Goal: Information Seeking & Learning: Learn about a topic

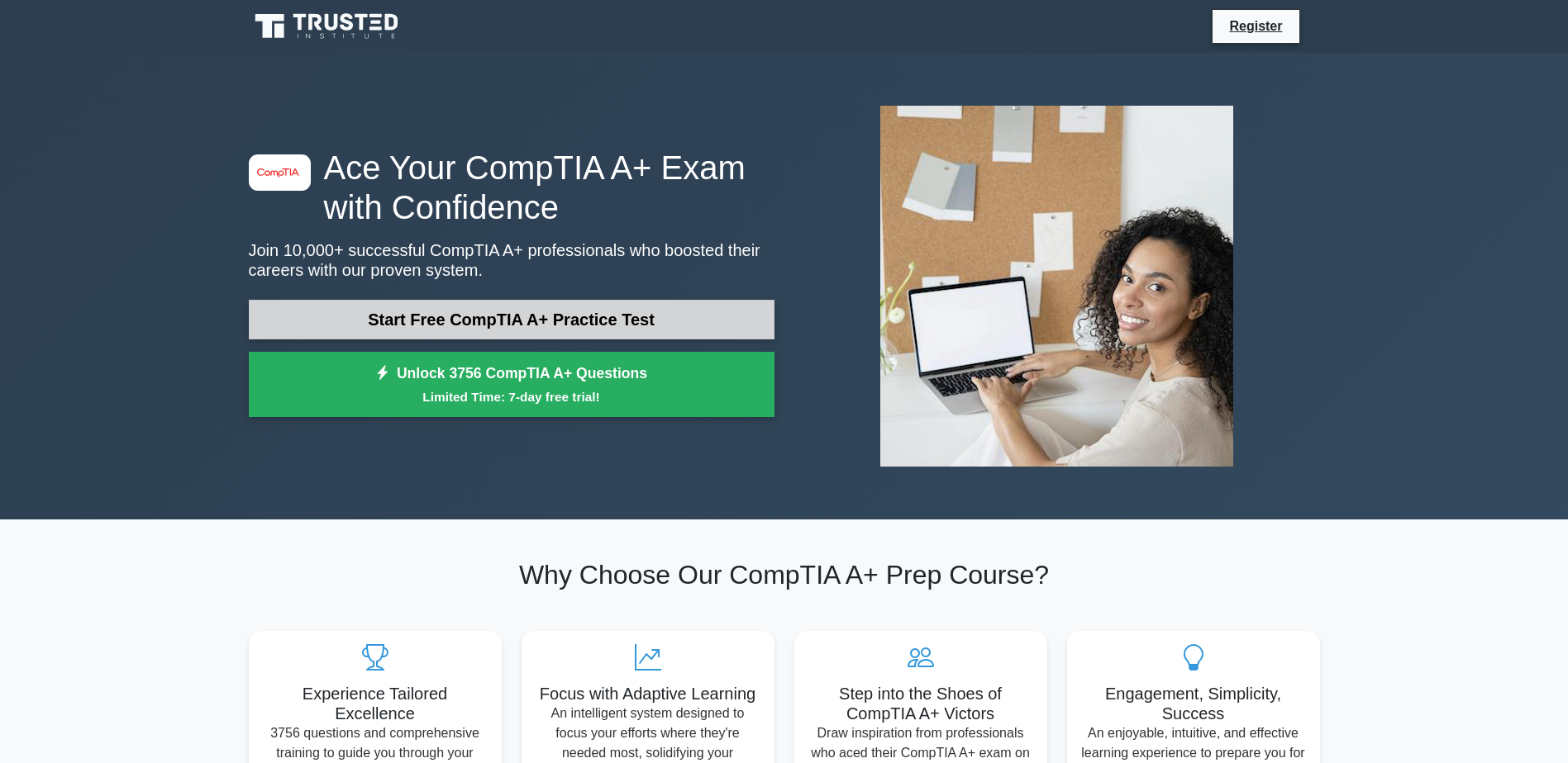
click at [528, 311] on link "Start Free CompTIA A+ Practice Test" at bounding box center [511, 320] width 525 height 40
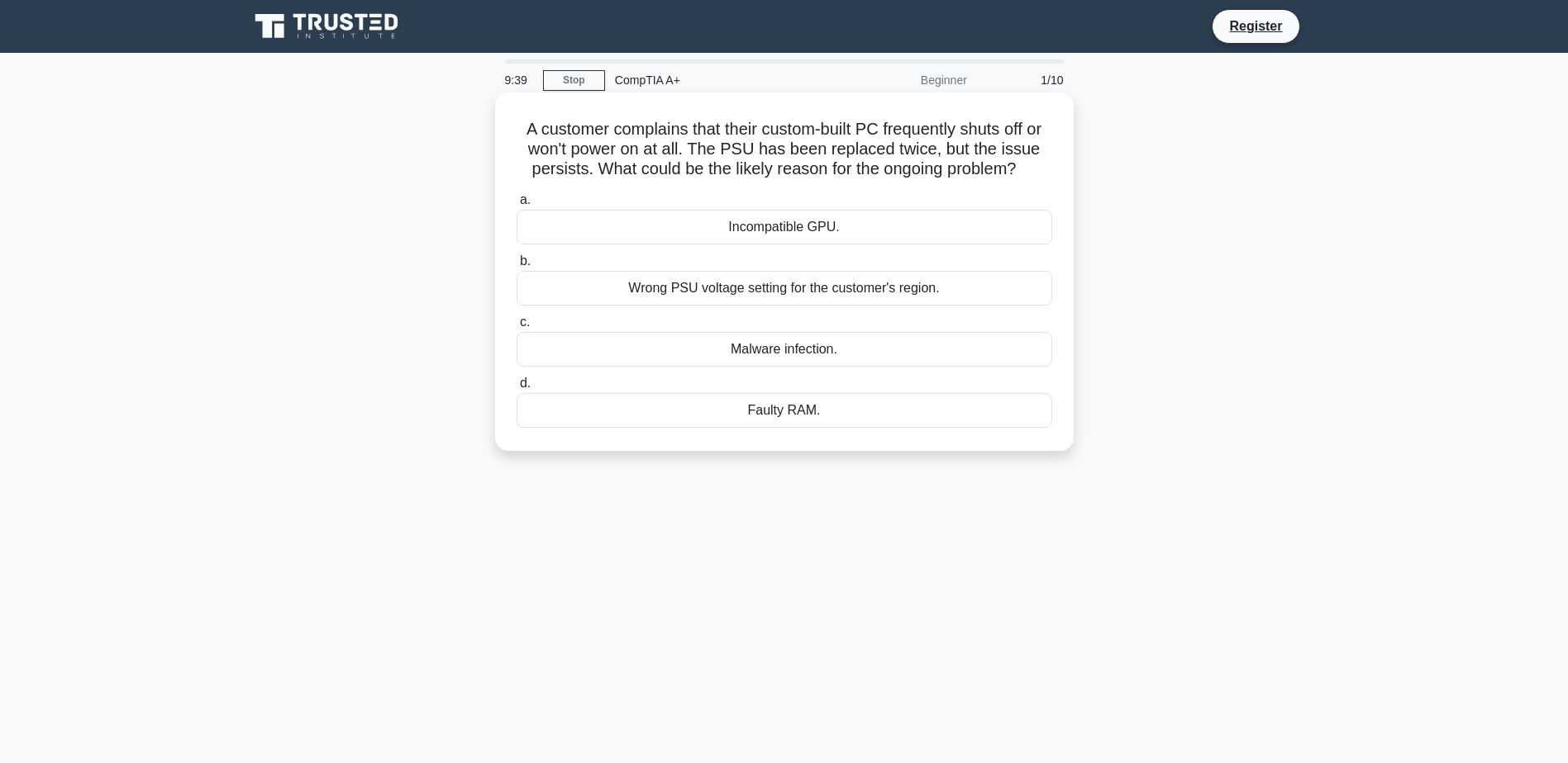
click at [857, 283] on div "Wrong PSU voltage setting for the customer's region." at bounding box center [784, 288] width 535 height 35
click at [516, 267] on input "b. Wrong PSU voltage setting for the customer's region." at bounding box center [516, 261] width 0 height 11
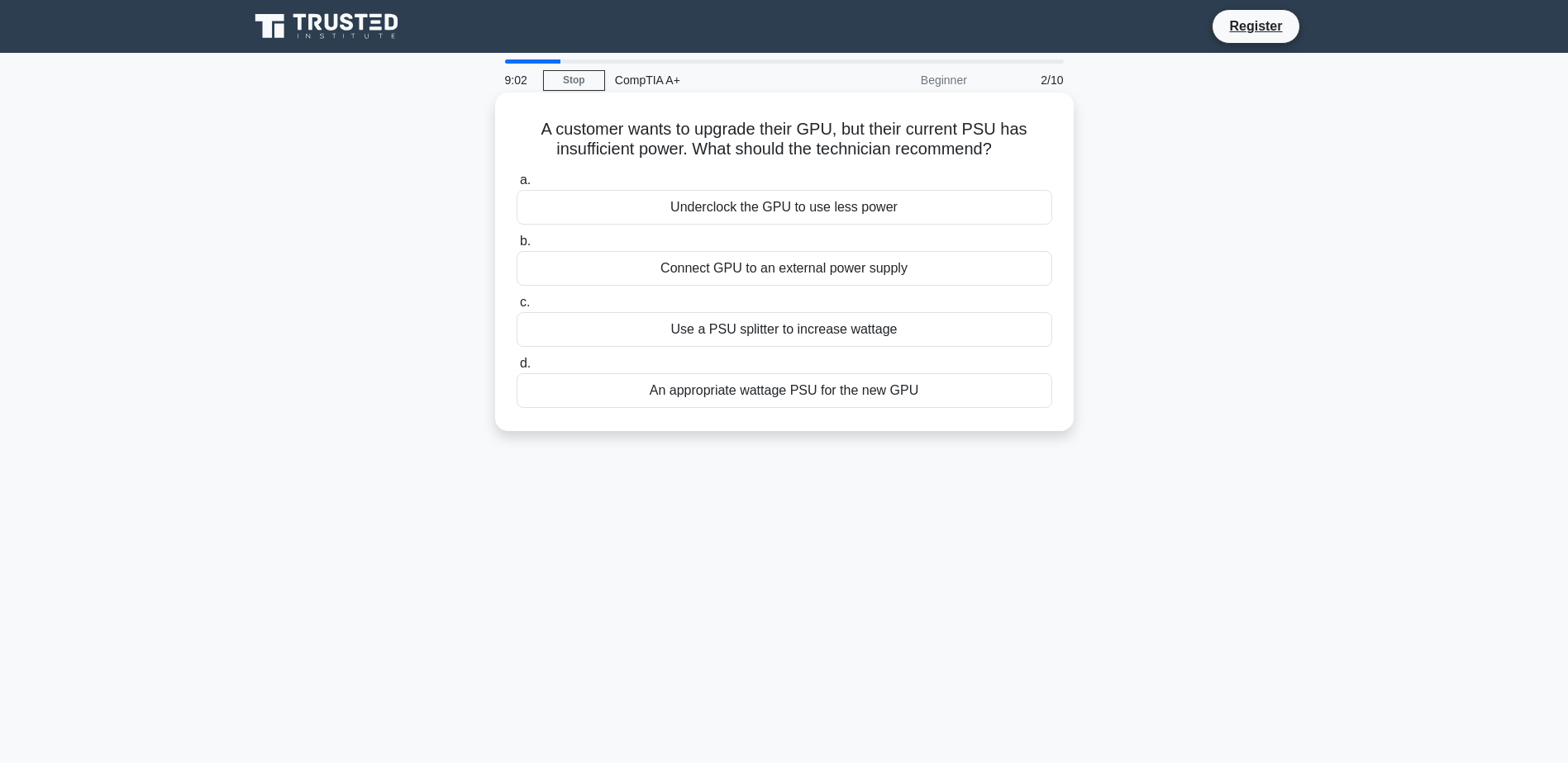
click at [755, 395] on div "An appropriate wattage PSU for the new GPU" at bounding box center [784, 391] width 535 height 35
click at [516, 369] on input "d. An appropriate wattage PSU for the new GPU" at bounding box center [516, 364] width 0 height 11
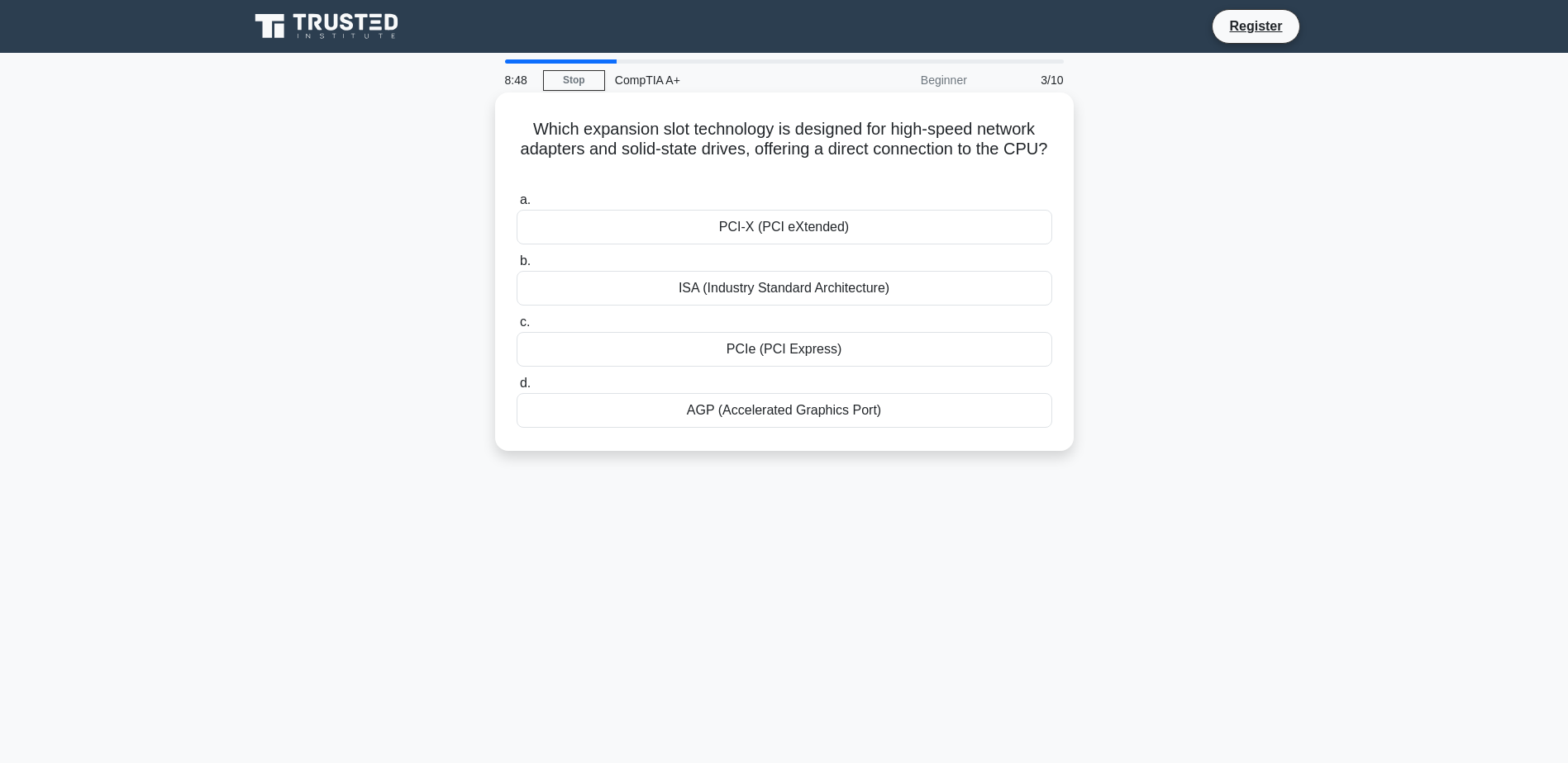
click at [806, 353] on div "PCIe (PCI Express)" at bounding box center [784, 350] width 535 height 35
click at [516, 328] on input "c. PCIe (PCI Express)" at bounding box center [516, 322] width 0 height 11
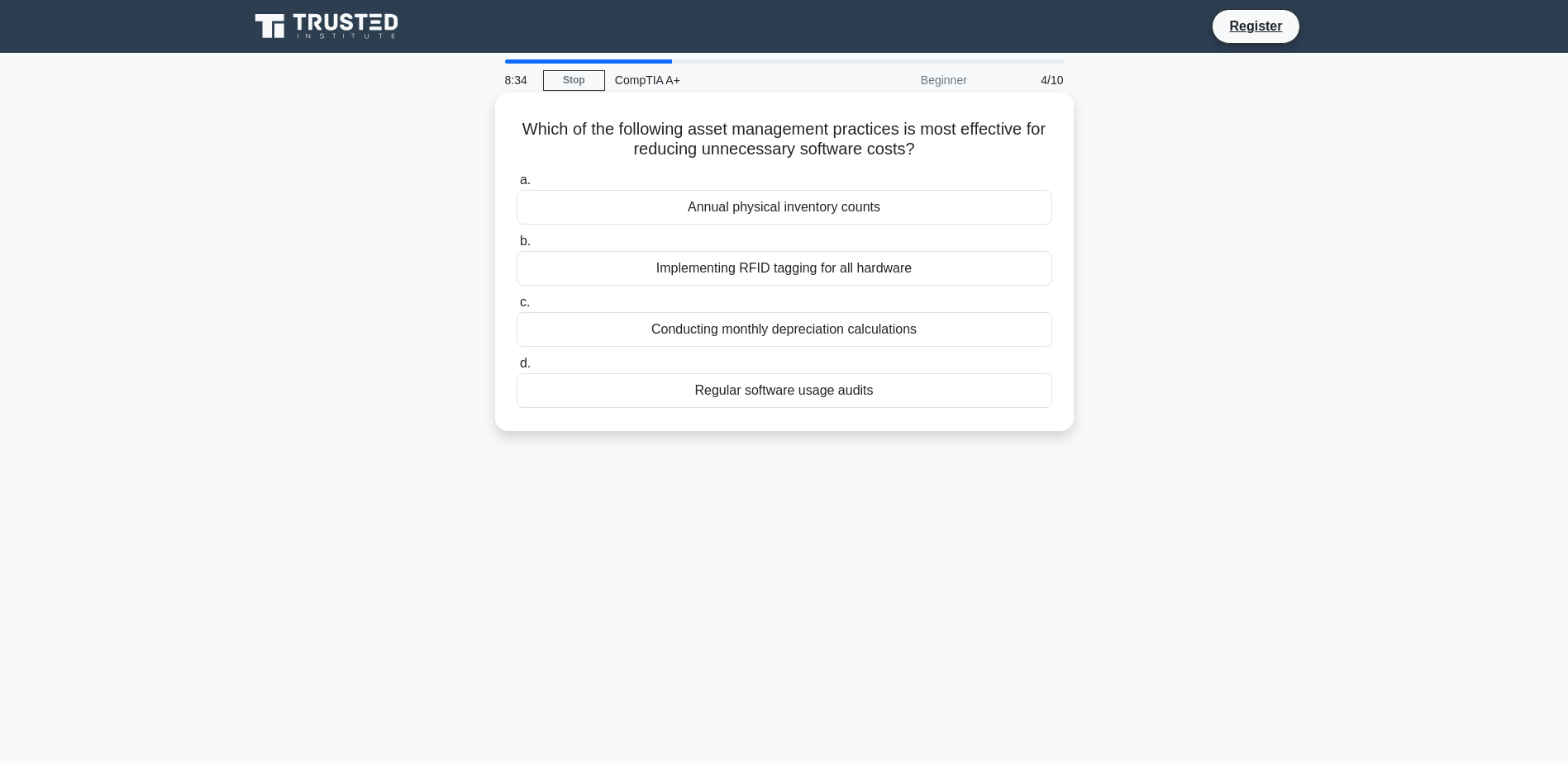
click at [783, 395] on div "Regular software usage audits" at bounding box center [784, 391] width 535 height 35
click at [516, 369] on input "d. Regular software usage audits" at bounding box center [516, 364] width 0 height 11
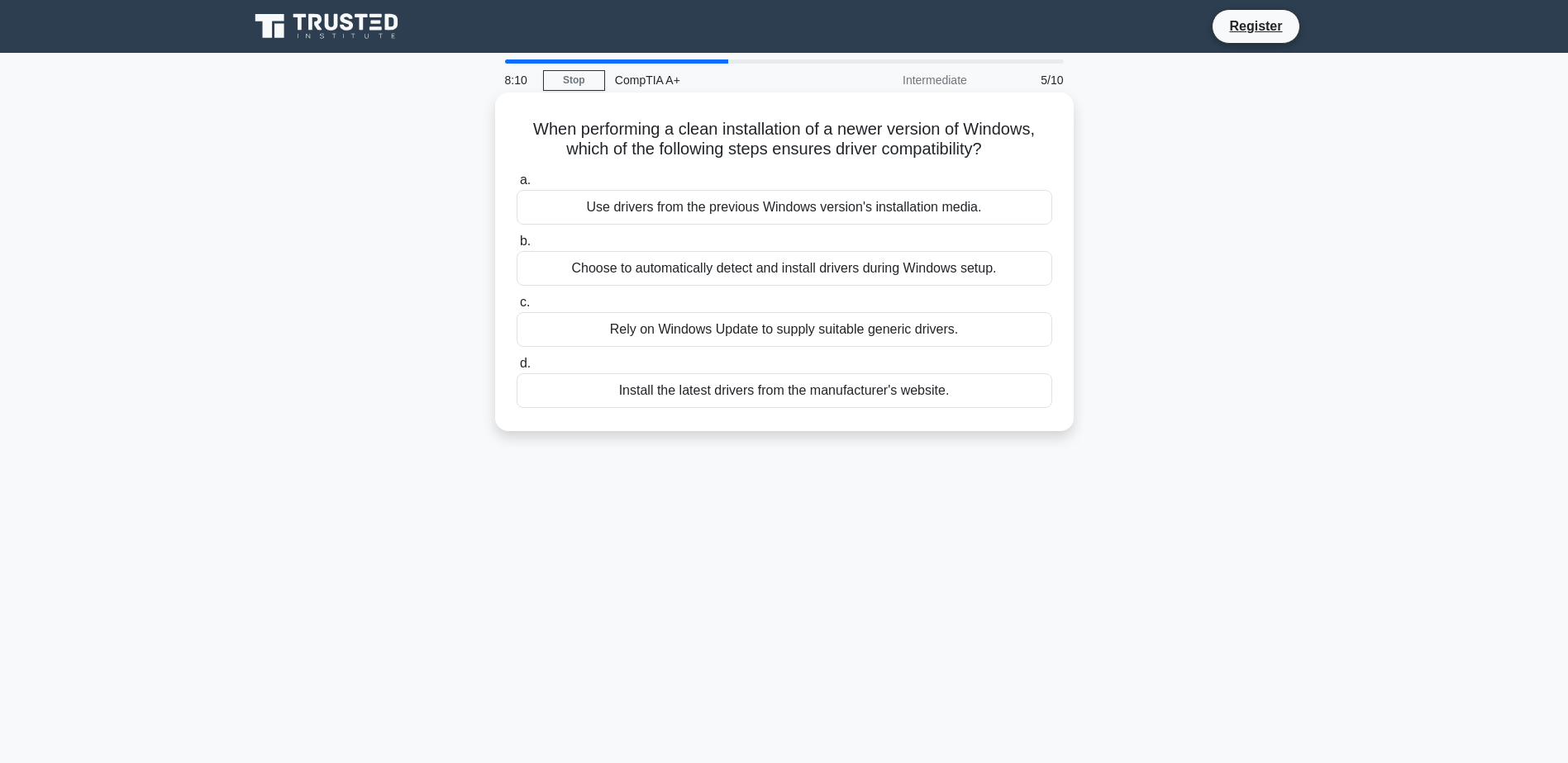
click at [884, 397] on div "Install the latest drivers from the manufacturer's website." at bounding box center [784, 391] width 535 height 35
click at [516, 369] on input "d. Install the latest drivers from the manufacturer's website." at bounding box center [516, 364] width 0 height 11
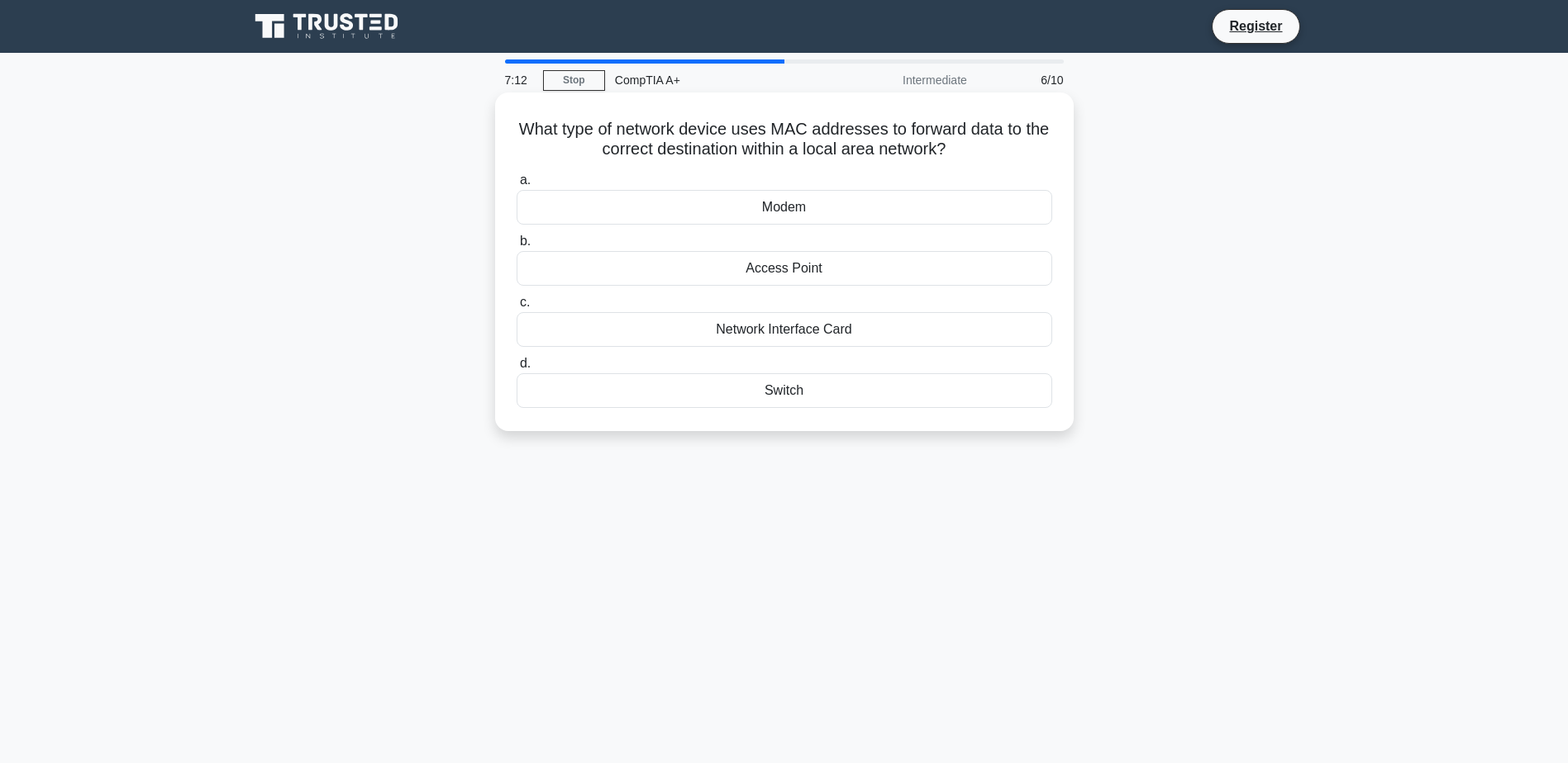
click at [818, 200] on div "Modem" at bounding box center [784, 207] width 535 height 35
click at [516, 186] on input "a. Modem" at bounding box center [516, 180] width 0 height 11
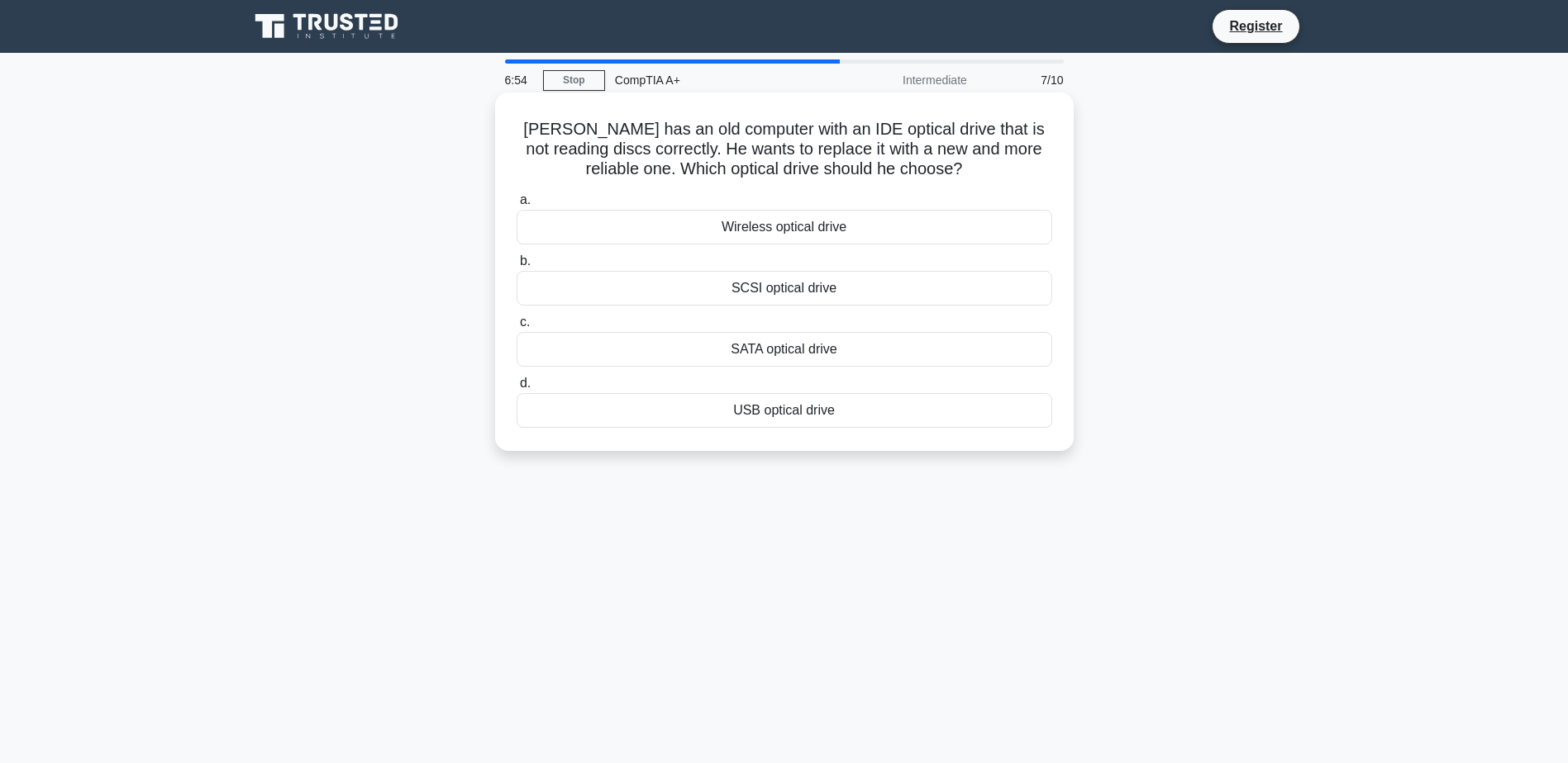
click at [814, 350] on div "SATA optical drive" at bounding box center [784, 350] width 535 height 35
click at [516, 328] on input "c. SATA optical drive" at bounding box center [516, 322] width 0 height 11
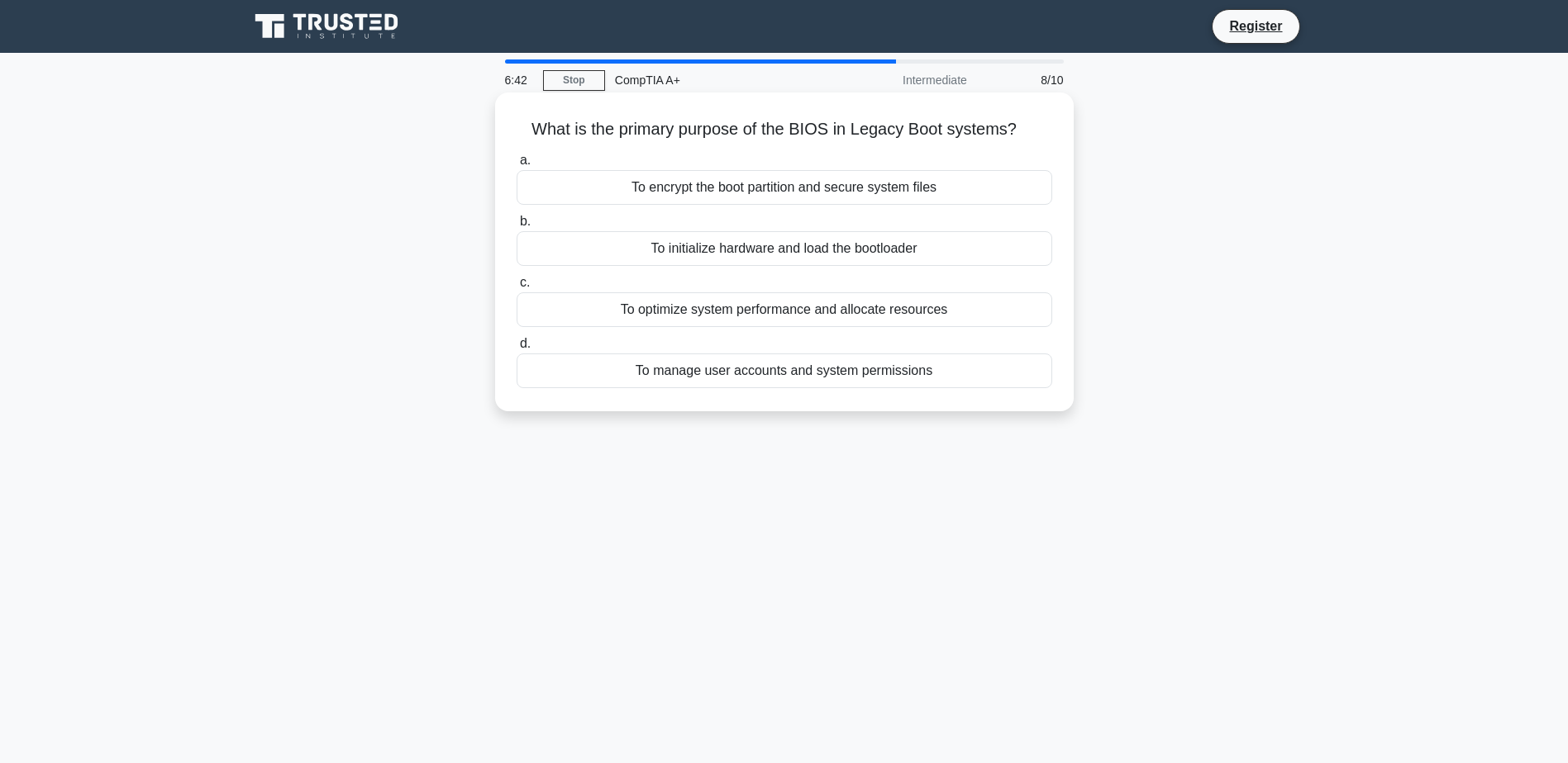
click at [725, 241] on div "To initialize hardware and load the bootloader" at bounding box center [784, 249] width 535 height 35
click at [516, 227] on input "b. To initialize hardware and load the bootloader" at bounding box center [516, 221] width 0 height 11
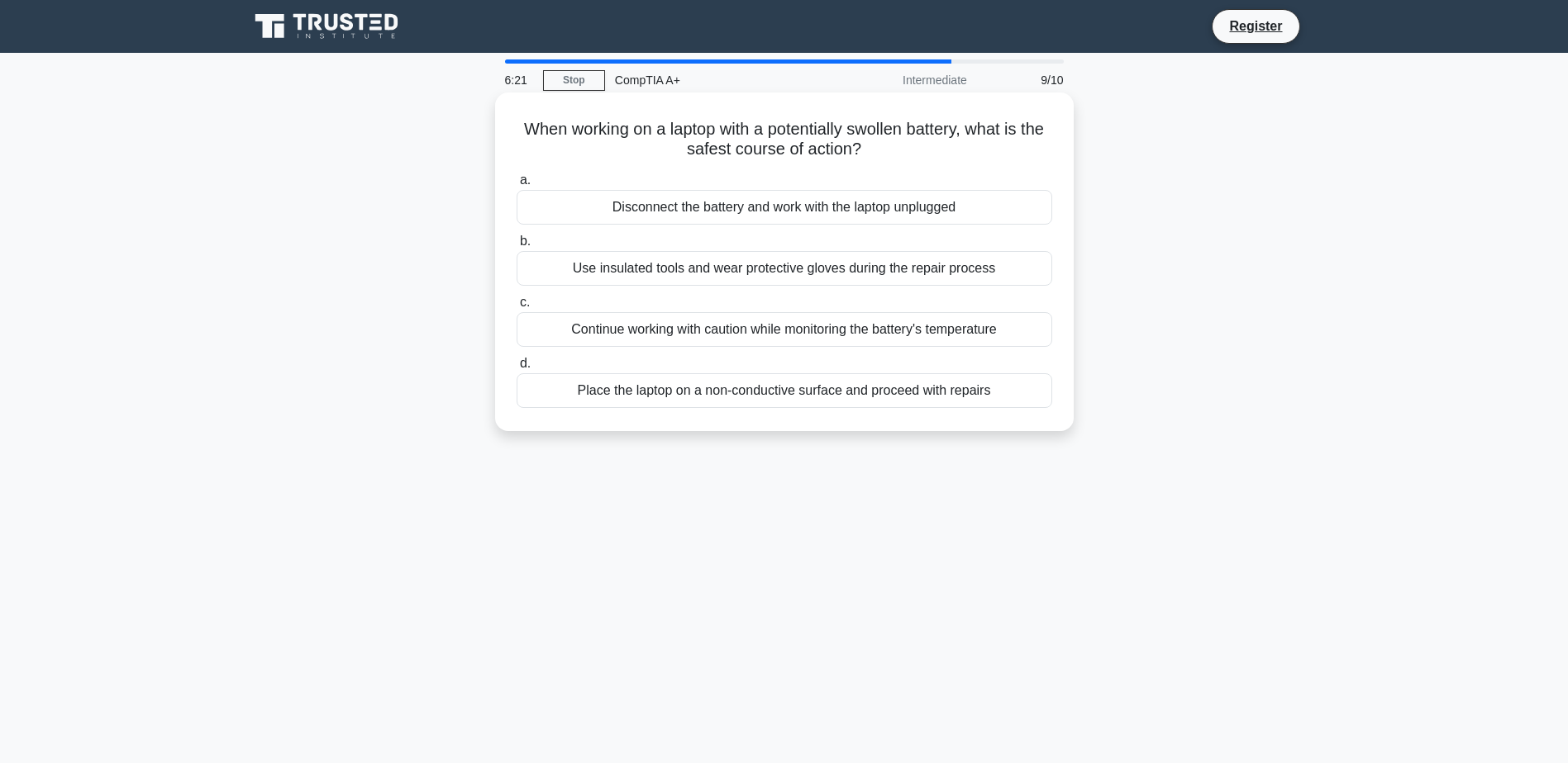
click at [736, 207] on div "Disconnect the battery and work with the laptop unplugged" at bounding box center [784, 207] width 535 height 35
click at [516, 186] on input "a. Disconnect the battery and work with the laptop unplugged" at bounding box center [516, 180] width 0 height 11
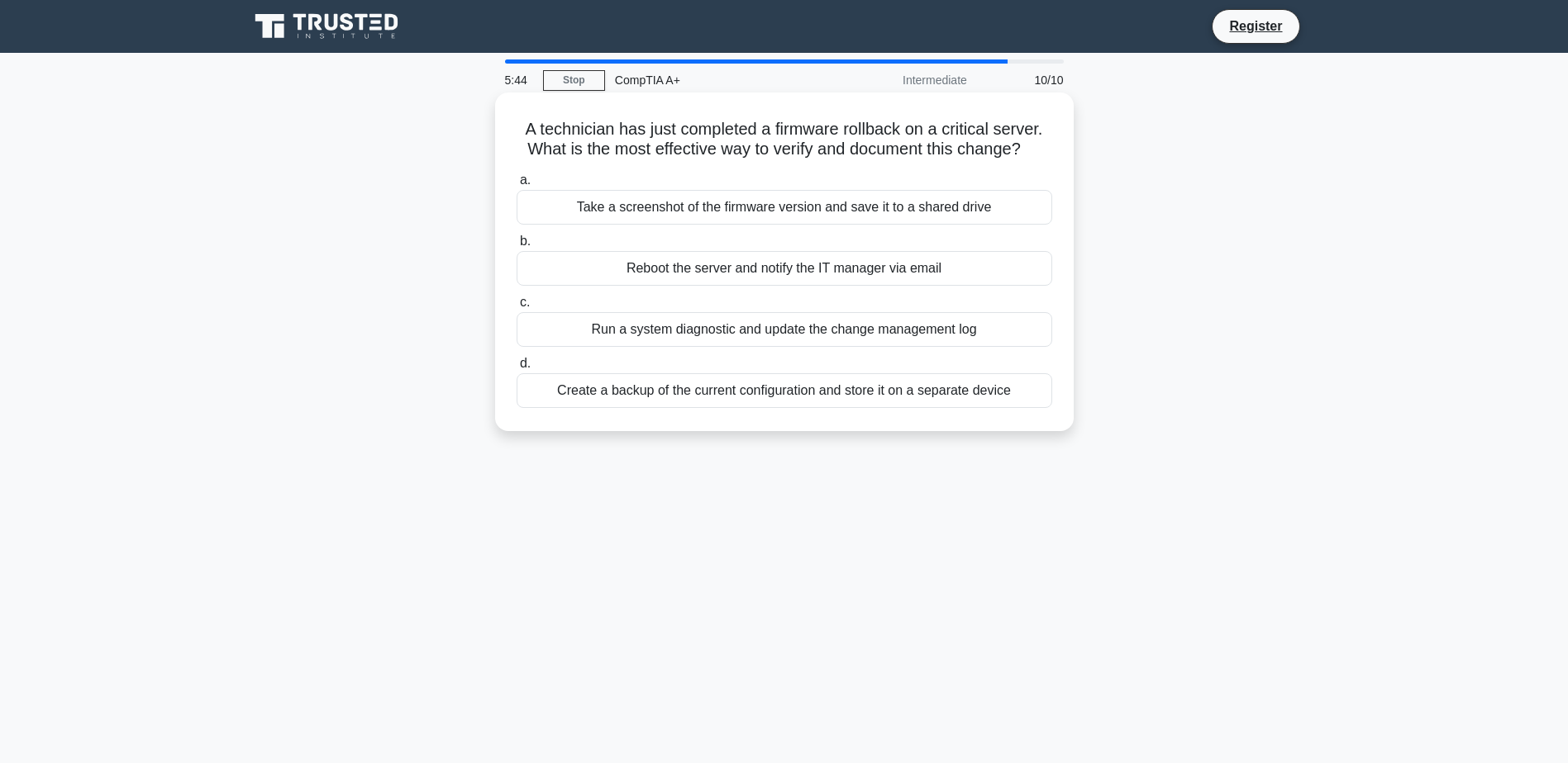
click at [1043, 397] on div "Create a backup of the current configuration and store it on a separate device" at bounding box center [784, 391] width 535 height 35
click at [516, 369] on input "d. Create a backup of the current configuration and store it on a separate devi…" at bounding box center [516, 364] width 0 height 11
